Goal: Obtain resource: Download file/media

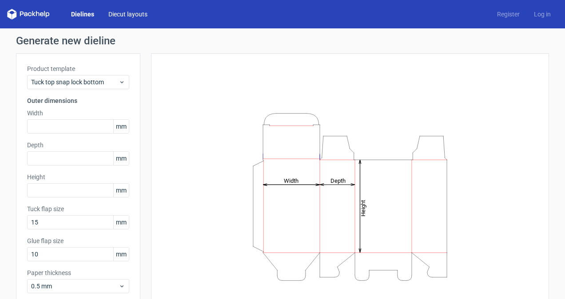
click at [128, 14] on link "Diecut layouts" at bounding box center [127, 14] width 53 height 9
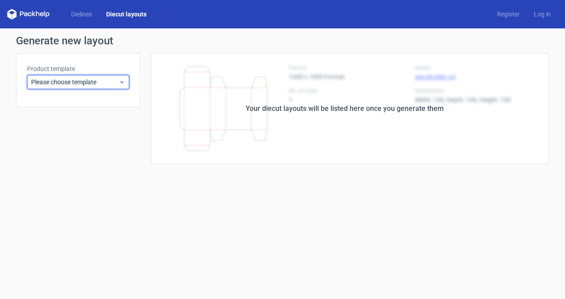
click at [92, 82] on span "Please choose template" at bounding box center [75, 82] width 88 height 9
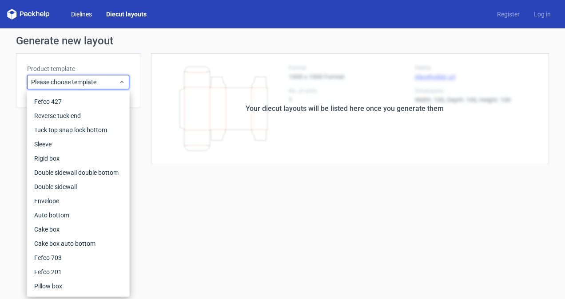
click at [84, 13] on link "Dielines" at bounding box center [81, 14] width 35 height 9
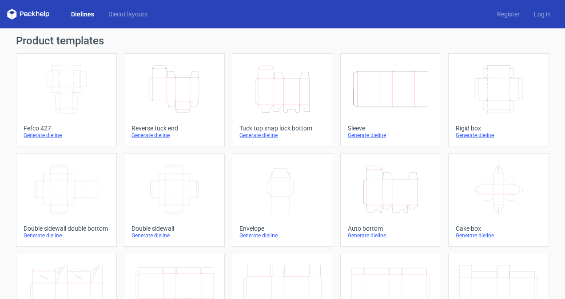
click at [60, 91] on icon "Width Depth Height" at bounding box center [66, 89] width 79 height 50
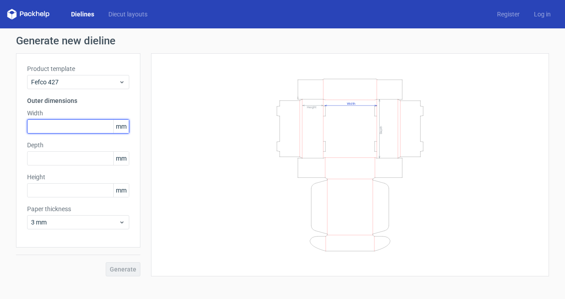
click at [80, 125] on input "text" at bounding box center [78, 127] width 102 height 14
type input "215"
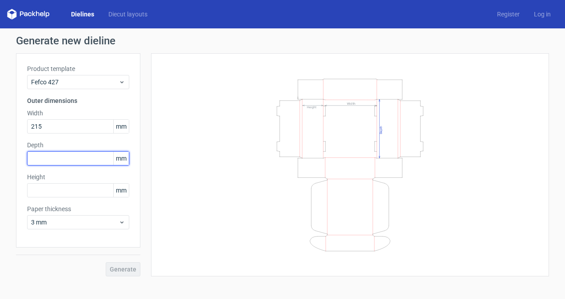
click at [60, 157] on input "text" at bounding box center [78, 159] width 102 height 14
type input "57"
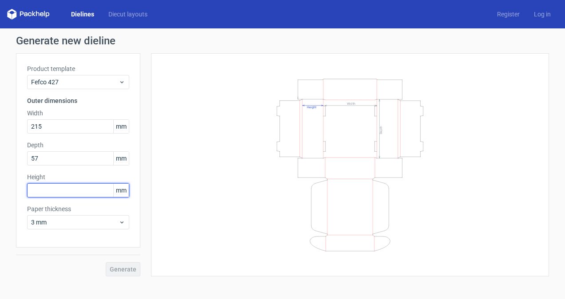
click at [69, 194] on input "text" at bounding box center [78, 190] width 102 height 14
type input "172"
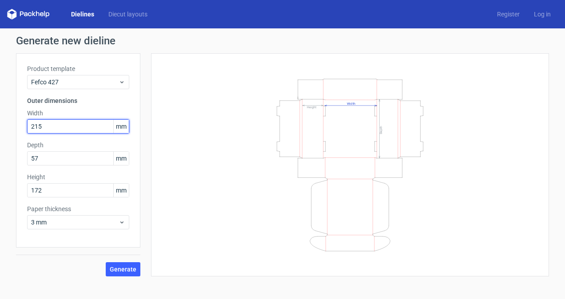
click at [59, 126] on input "215" at bounding box center [78, 127] width 102 height 14
type input "172"
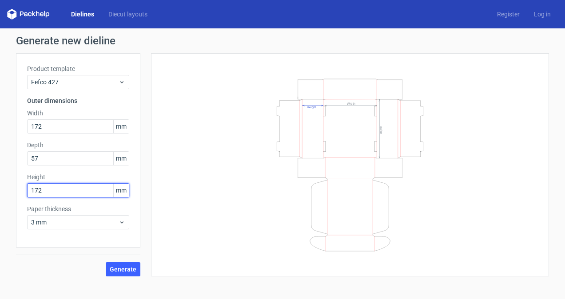
click at [47, 190] on input "172" at bounding box center [78, 190] width 102 height 14
type input "57"
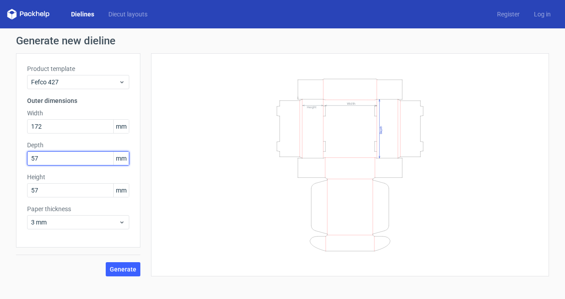
click at [47, 156] on input "57" at bounding box center [78, 159] width 102 height 14
type input "215"
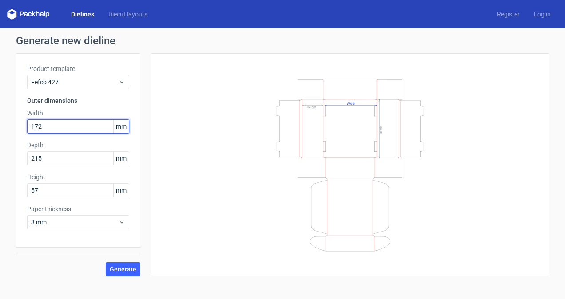
click at [65, 124] on input "172" at bounding box center [78, 127] width 102 height 14
type input "215"
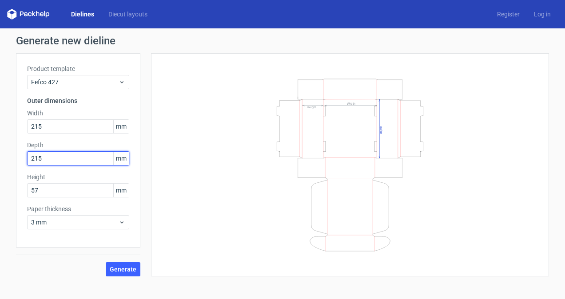
click at [56, 160] on input "215" at bounding box center [78, 159] width 102 height 14
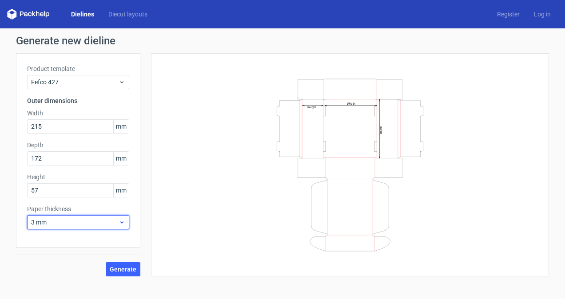
click at [121, 224] on icon at bounding box center [122, 222] width 7 height 7
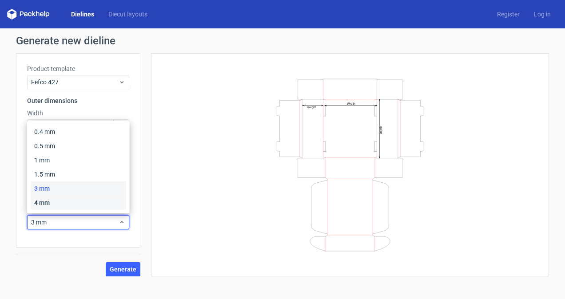
click at [100, 209] on div "4 mm" at bounding box center [79, 203] width 96 height 14
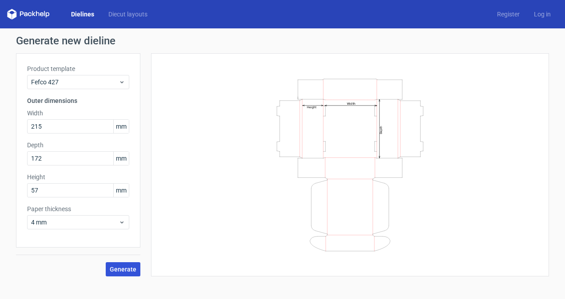
click at [122, 271] on span "Generate" at bounding box center [123, 270] width 27 height 6
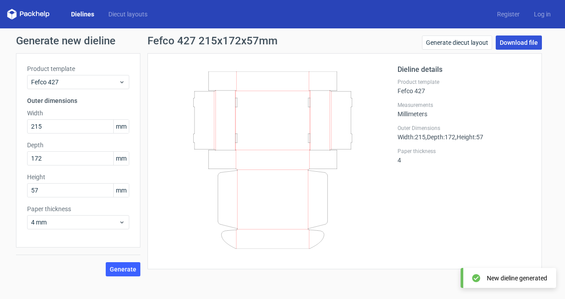
click at [518, 42] on link "Download file" at bounding box center [519, 43] width 46 height 14
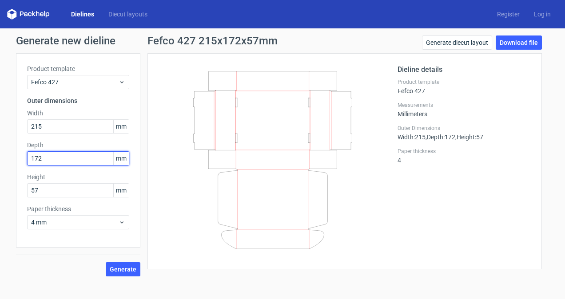
click at [59, 159] on input "172" at bounding box center [78, 159] width 102 height 14
type input "85"
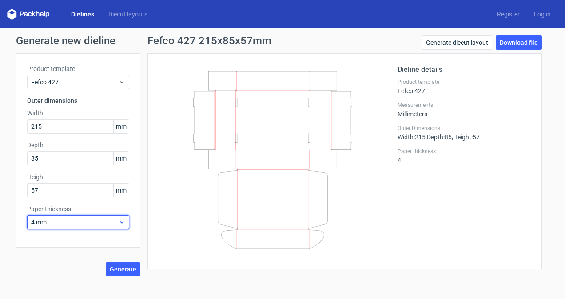
click at [72, 227] on span "4 mm" at bounding box center [75, 222] width 88 height 9
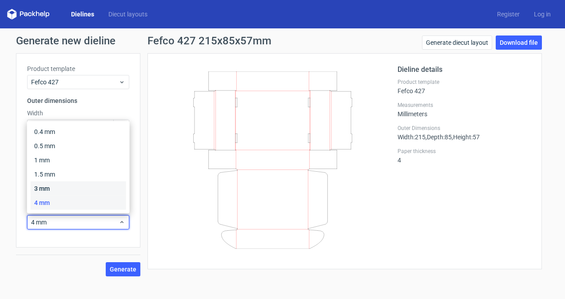
click at [88, 189] on div "3 mm" at bounding box center [79, 189] width 96 height 14
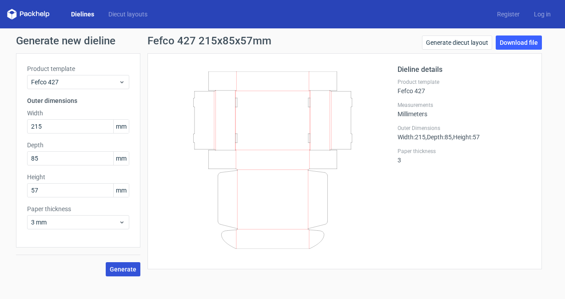
click at [113, 267] on span "Generate" at bounding box center [123, 270] width 27 height 6
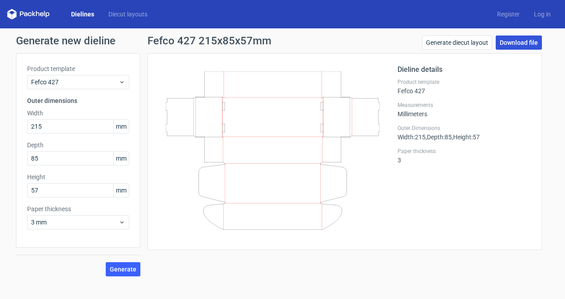
click at [529, 42] on link "Download file" at bounding box center [519, 43] width 46 height 14
